Goal: Communication & Community: Answer question/provide support

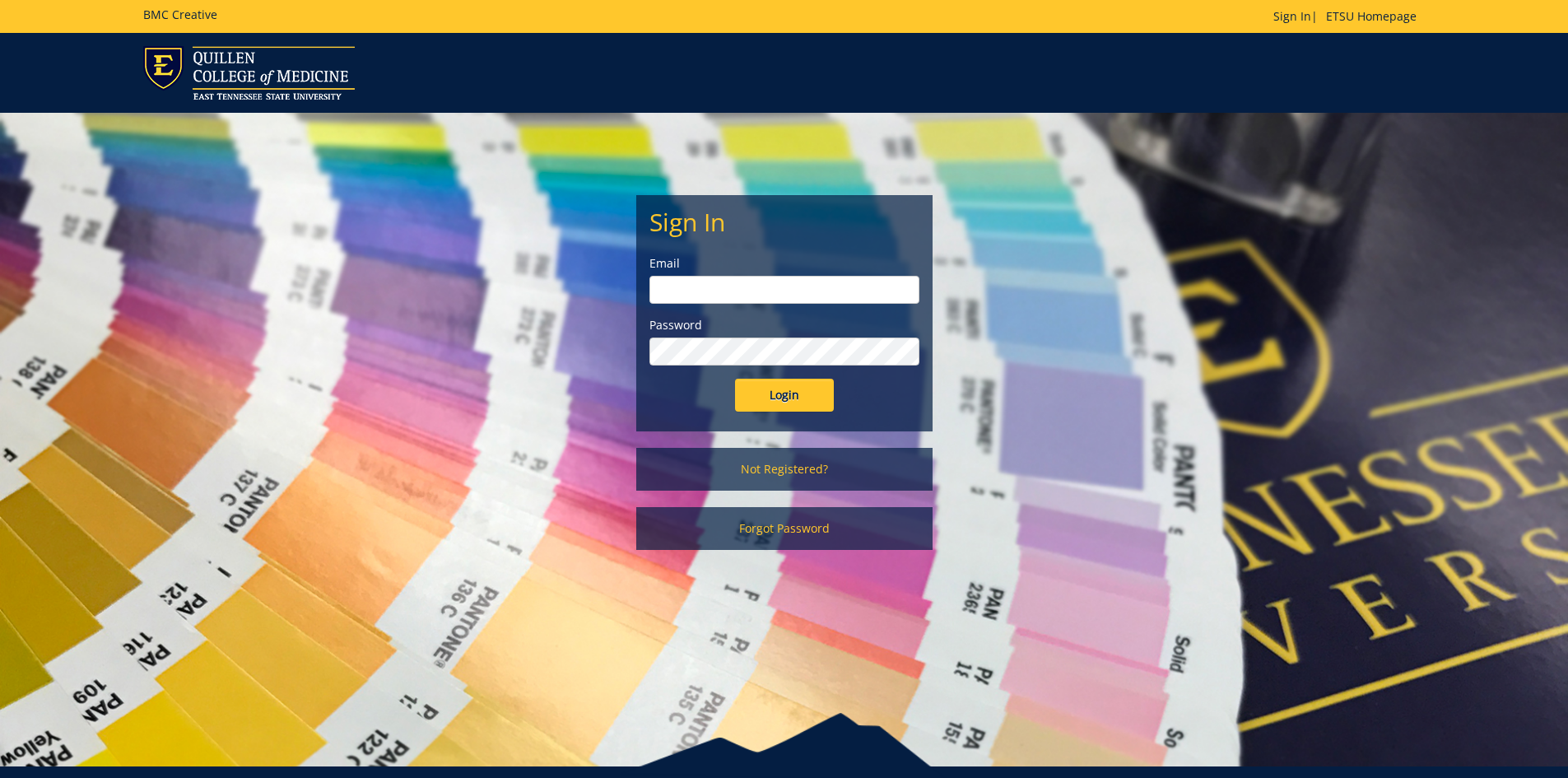
click at [750, 295] on input "email" at bounding box center [784, 289] width 270 height 28
type input "[EMAIL_ADDRESS][DOMAIN_NAME]"
click at [735, 379] on input "Login" at bounding box center [784, 395] width 98 height 33
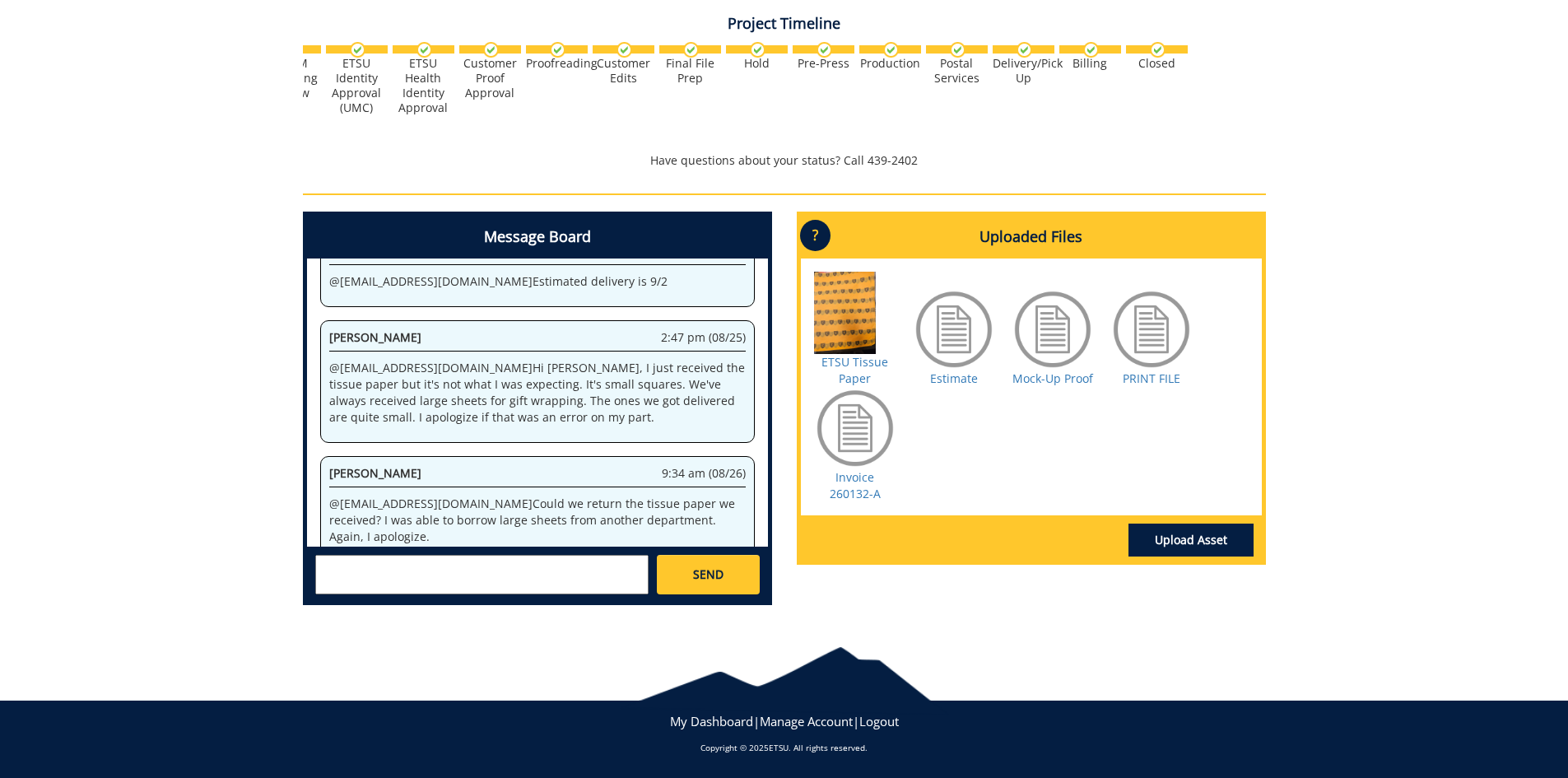
scroll to position [1042, 0]
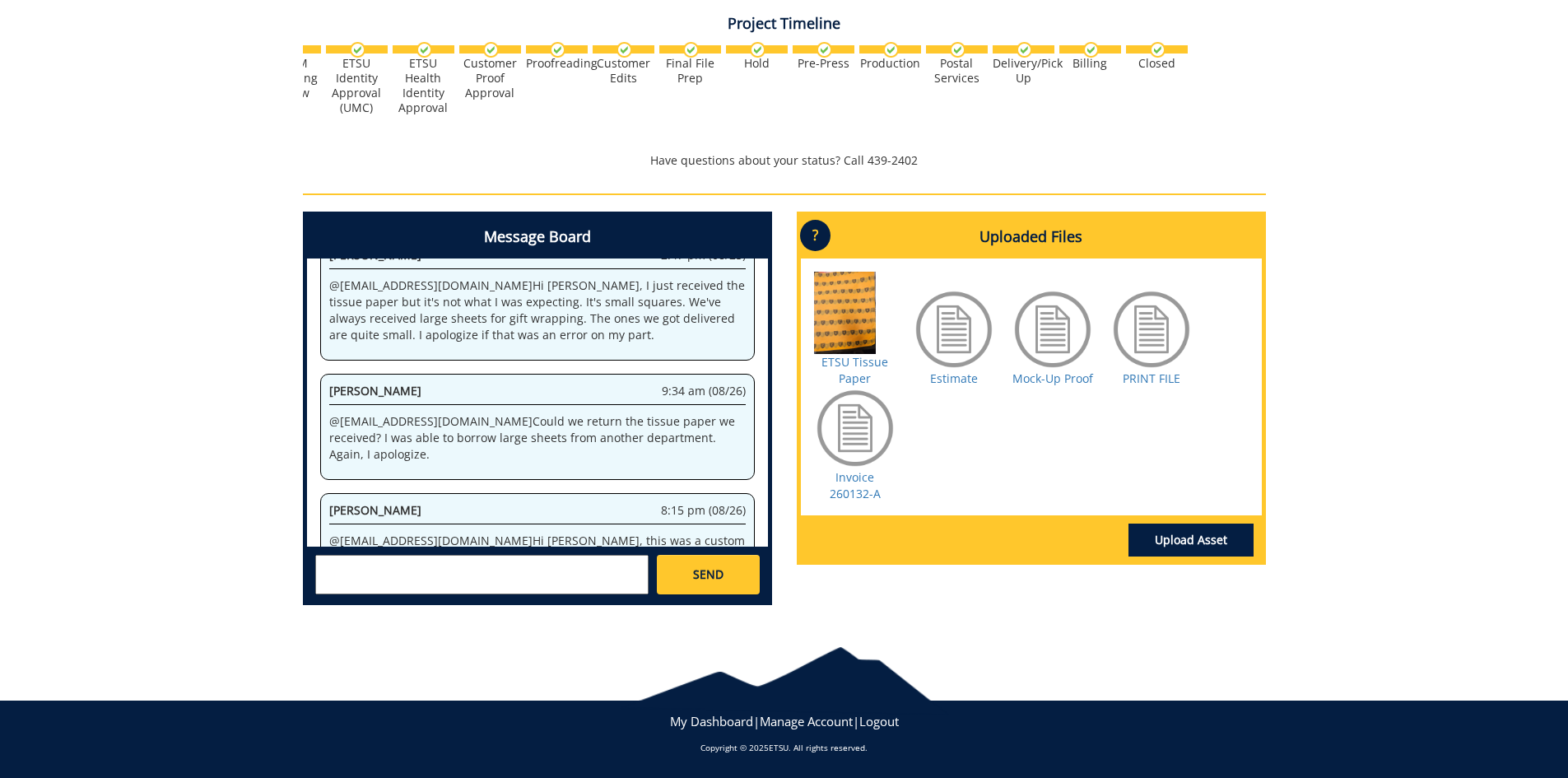
click at [397, 579] on textarea at bounding box center [482, 574] width 333 height 40
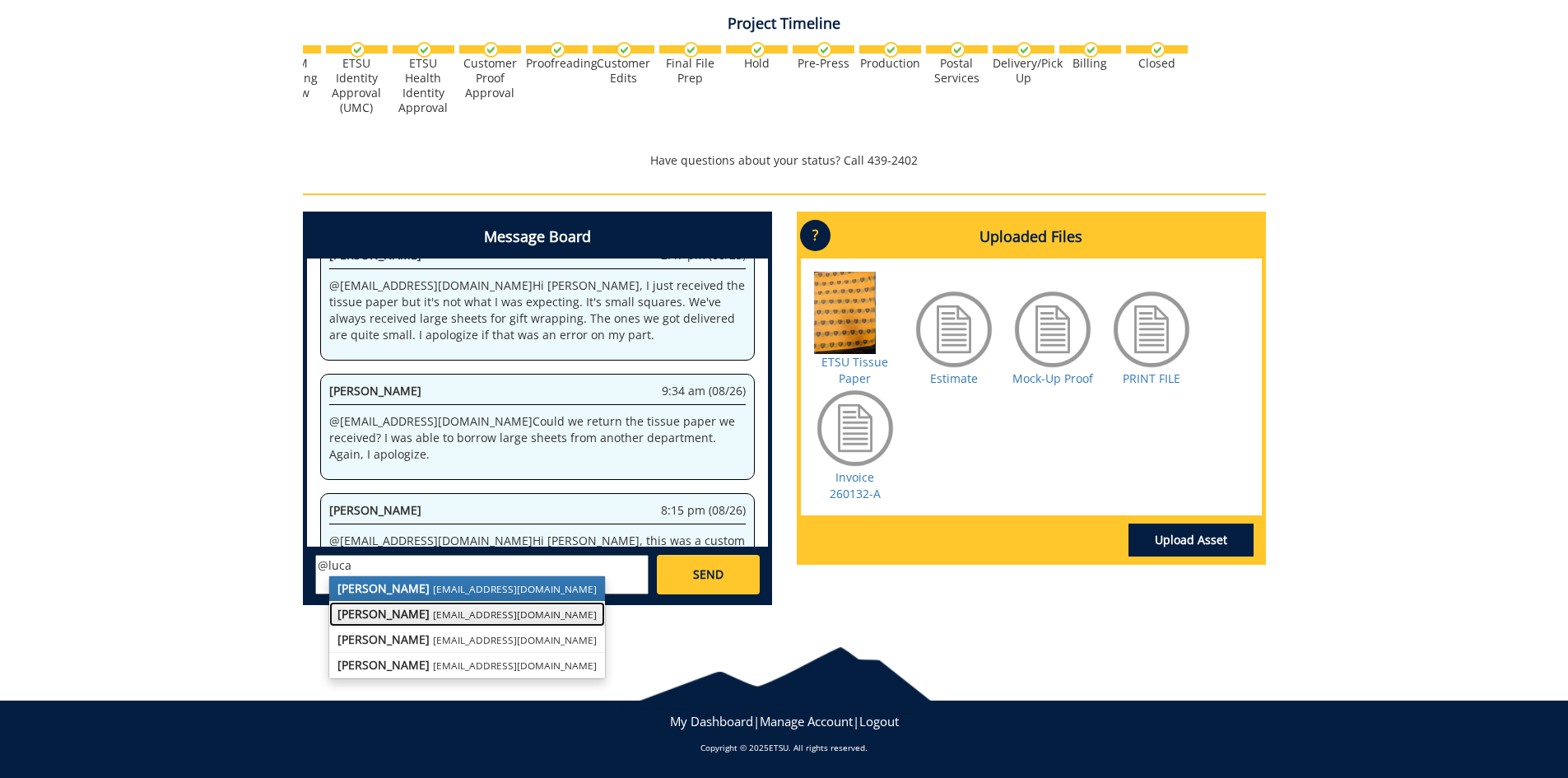
click at [433, 615] on small "[EMAIL_ADDRESS][DOMAIN_NAME]" at bounding box center [515, 614] width 164 height 14
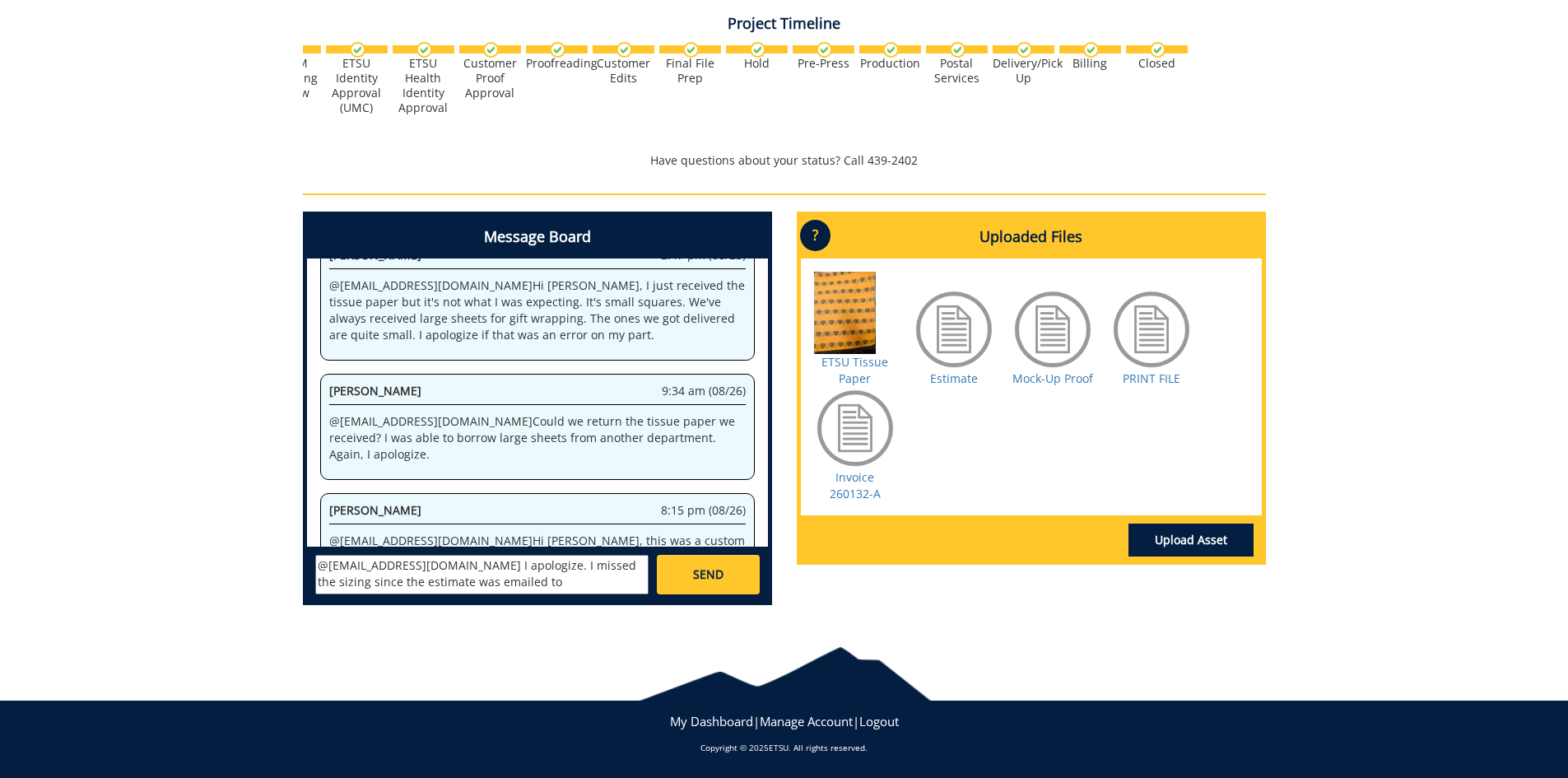
scroll to position [15, 0]
type textarea "@[EMAIL_ADDRESS][DOMAIN_NAME] I apologize. I missed the sizing since the estima…"
click at [733, 584] on link "SEND" at bounding box center [707, 574] width 102 height 40
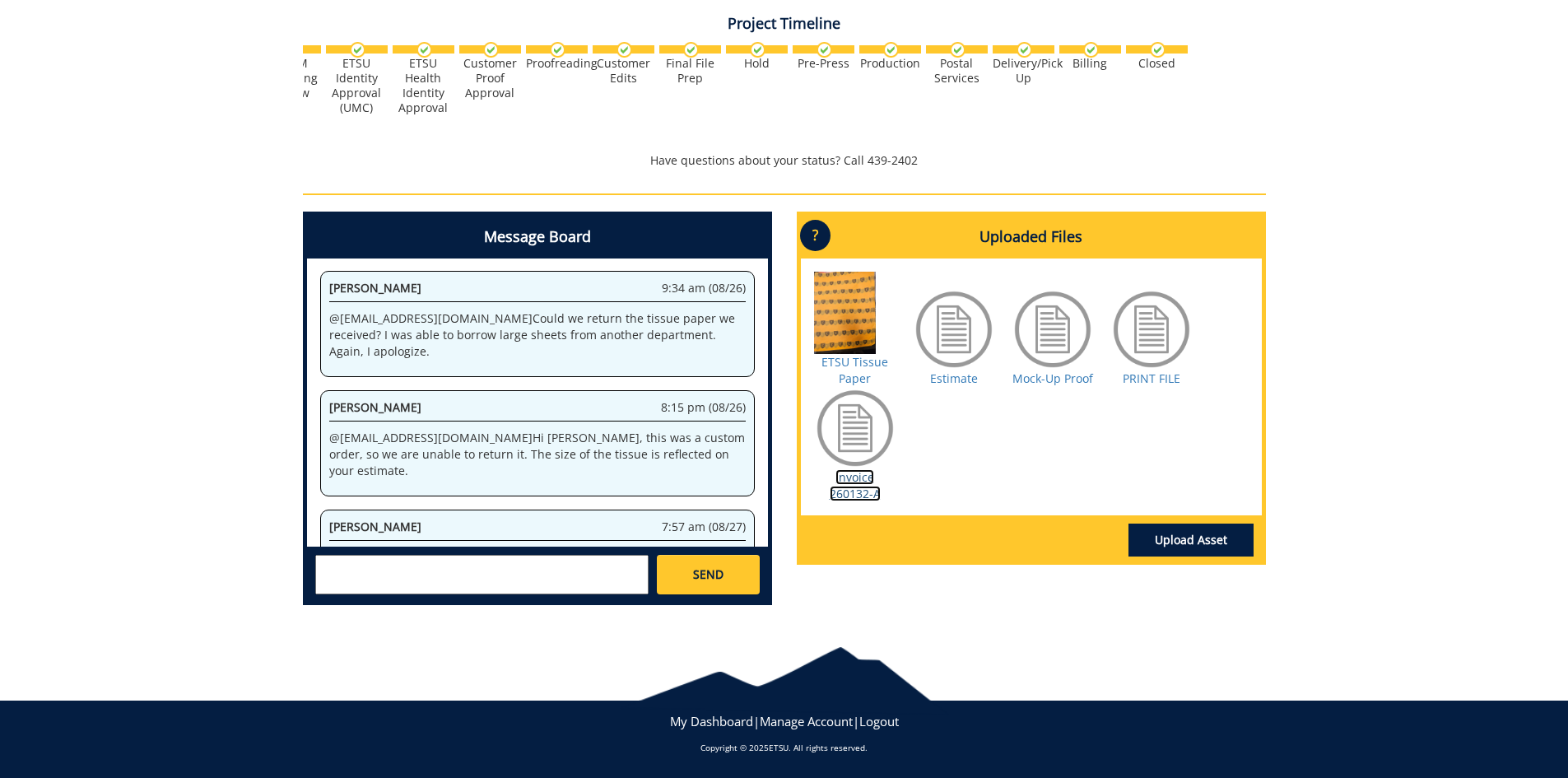
click at [854, 482] on link "Invoice 260132-A" at bounding box center [855, 485] width 51 height 32
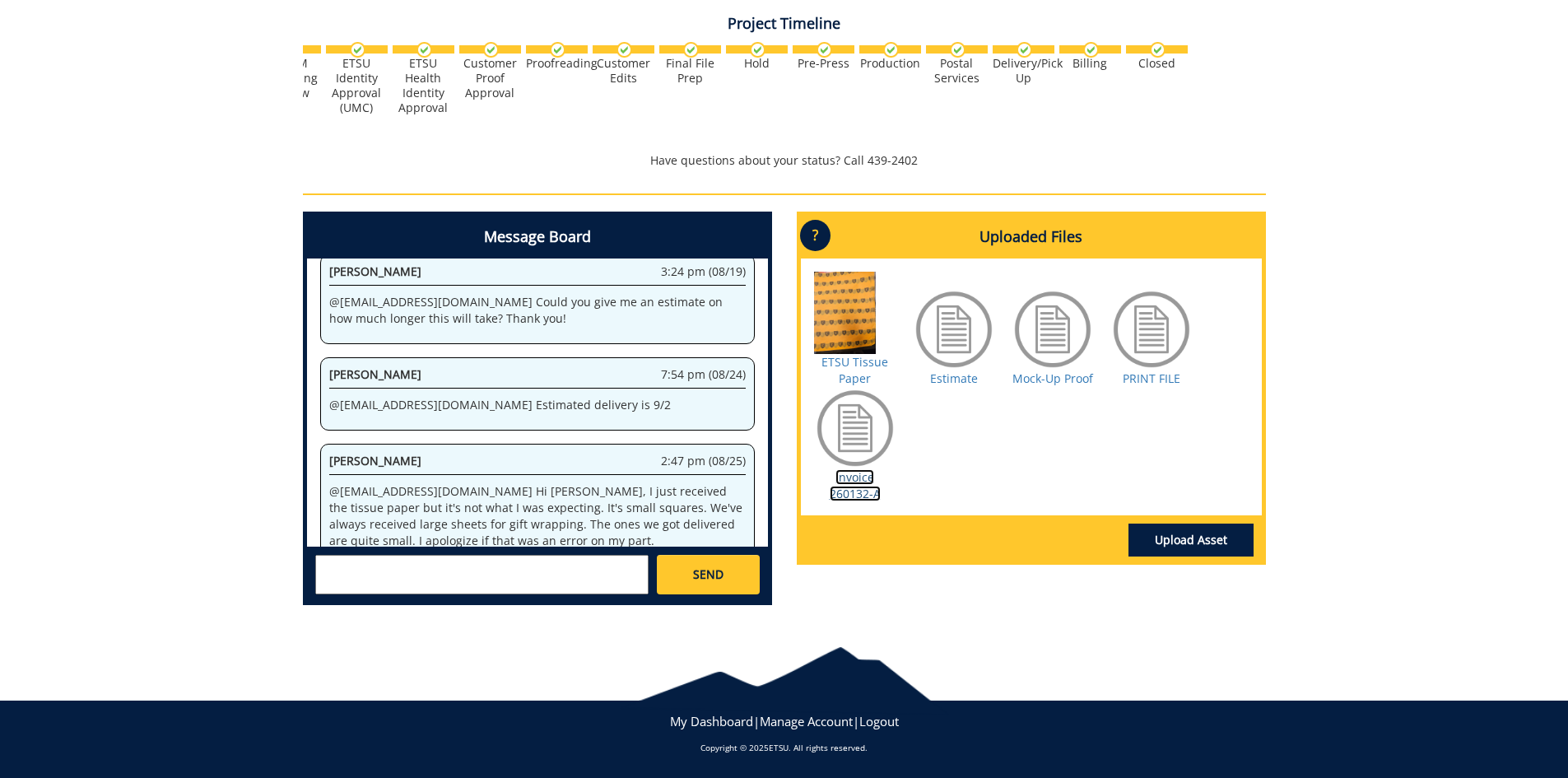
scroll to position [42313, 0]
